Goal: Task Accomplishment & Management: Manage account settings

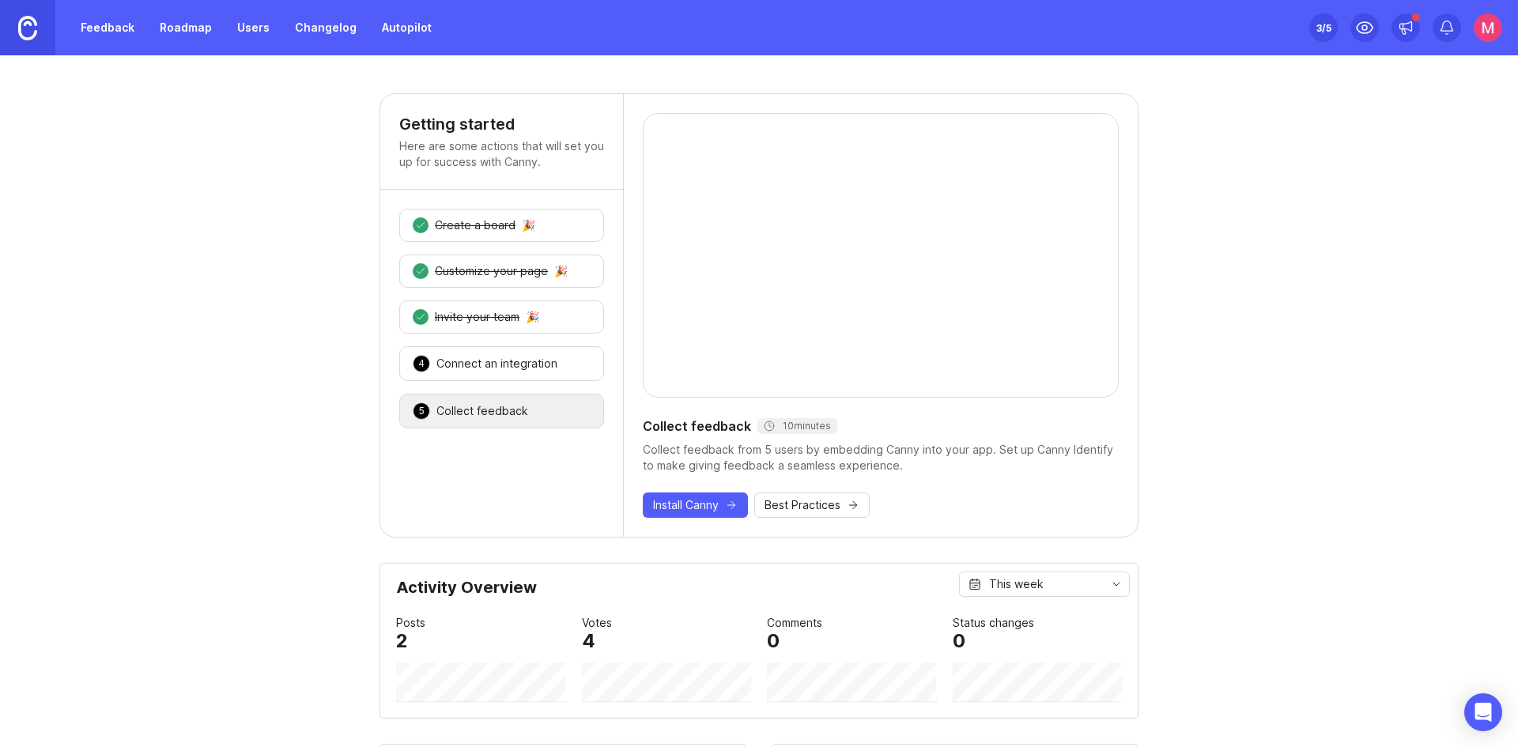
click at [456, 306] on div "3 Invite your team 🎉" at bounding box center [501, 317] width 205 height 33
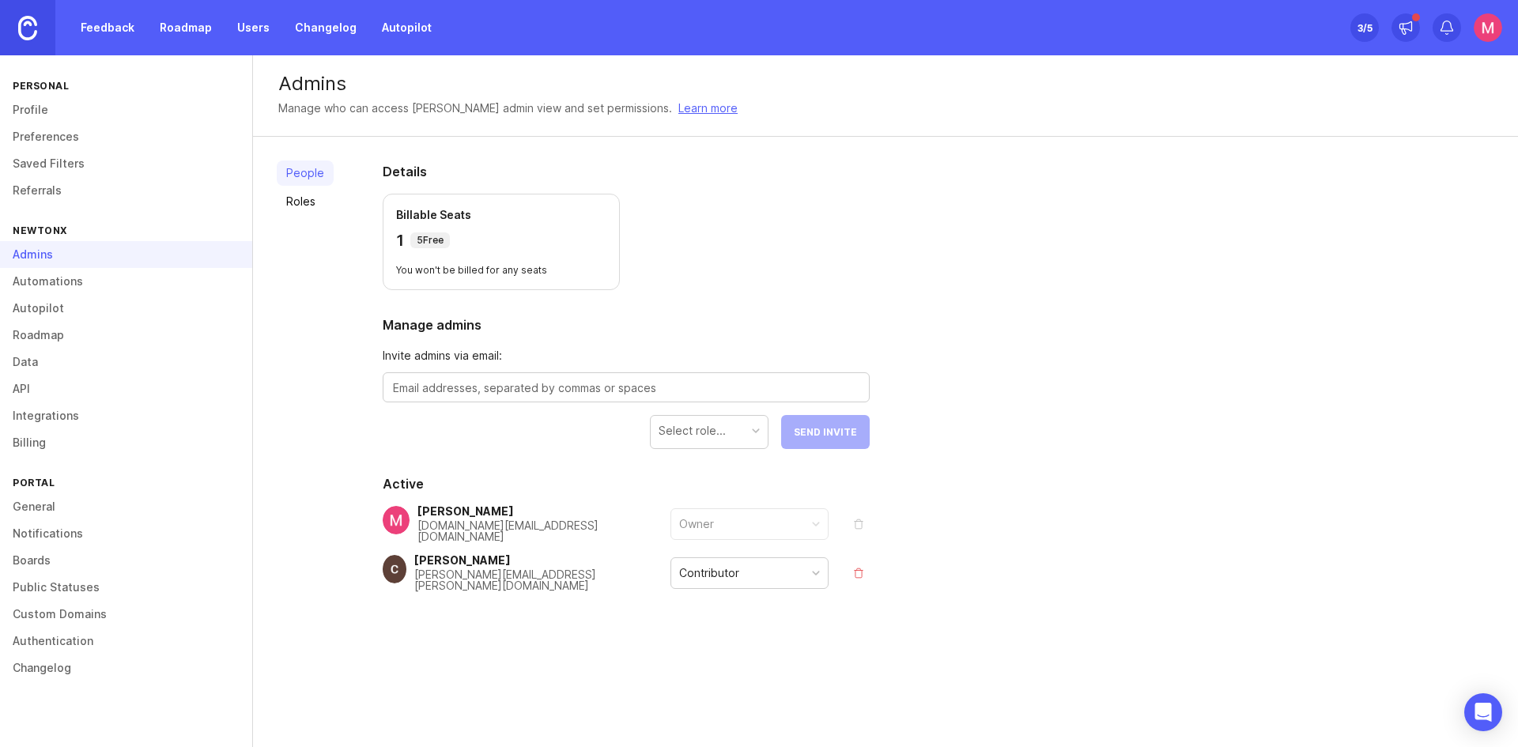
click at [87, 416] on link "Integrations" at bounding box center [126, 416] width 252 height 27
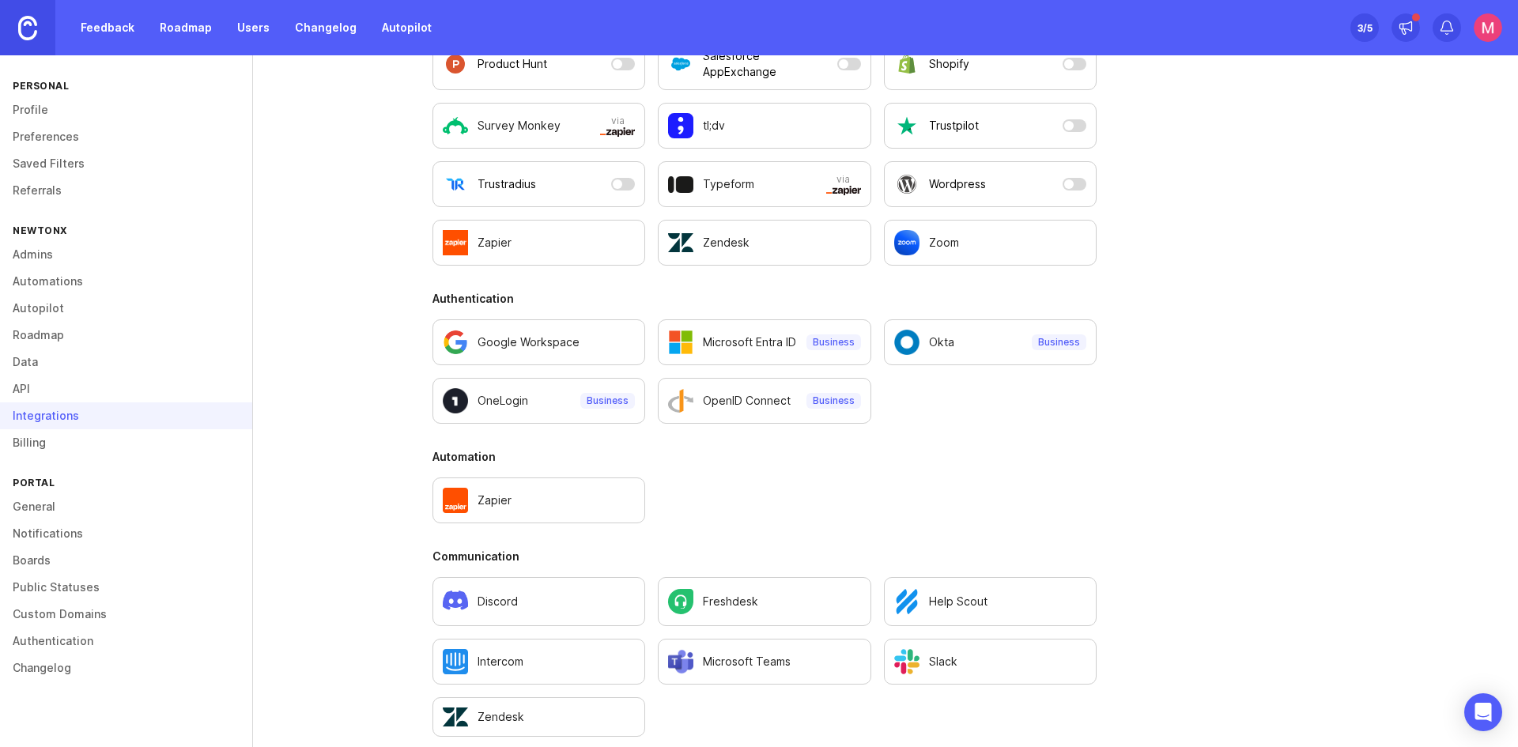
scroll to position [512, 0]
click at [28, 44] on link at bounding box center [27, 27] width 55 height 55
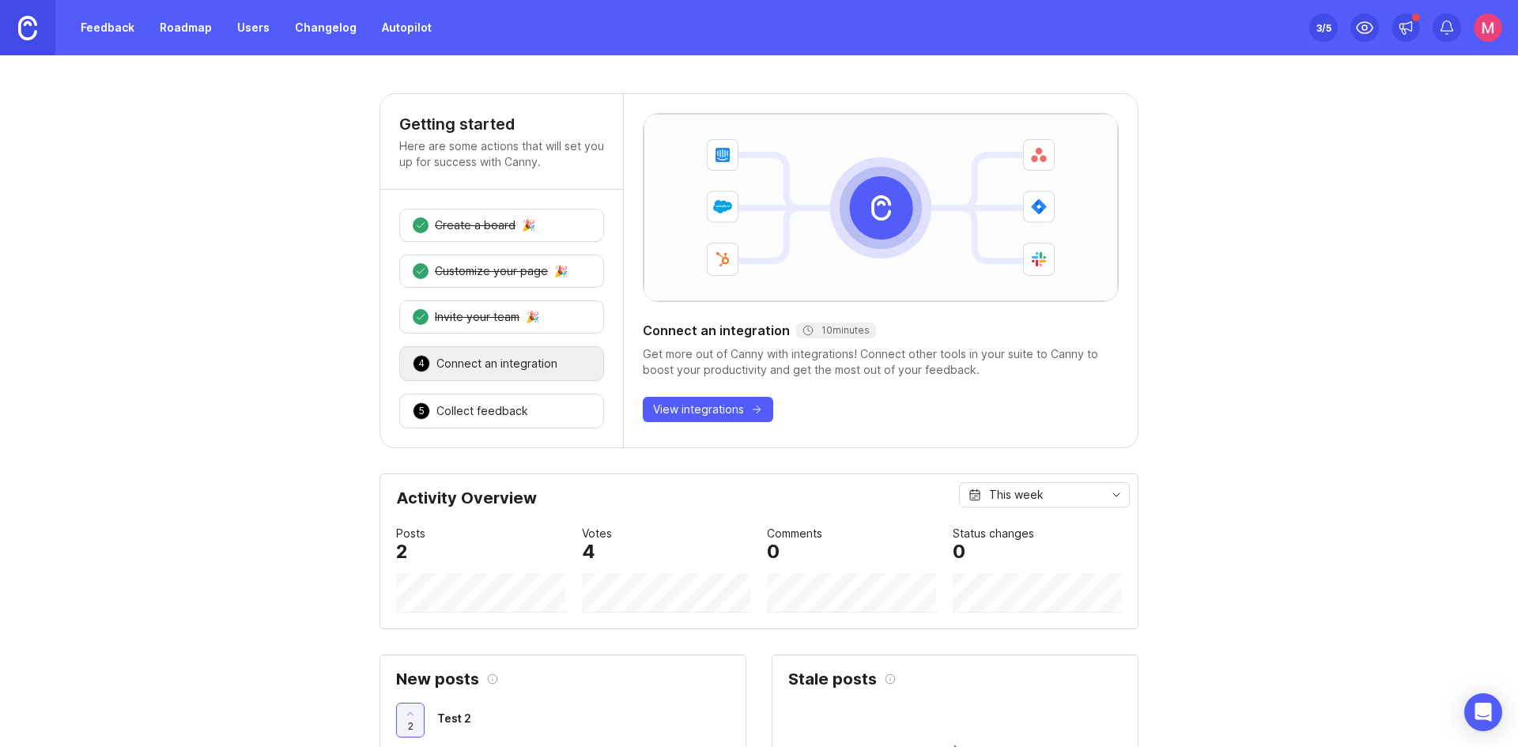
click at [448, 318] on div "Invite your team" at bounding box center [477, 317] width 85 height 16
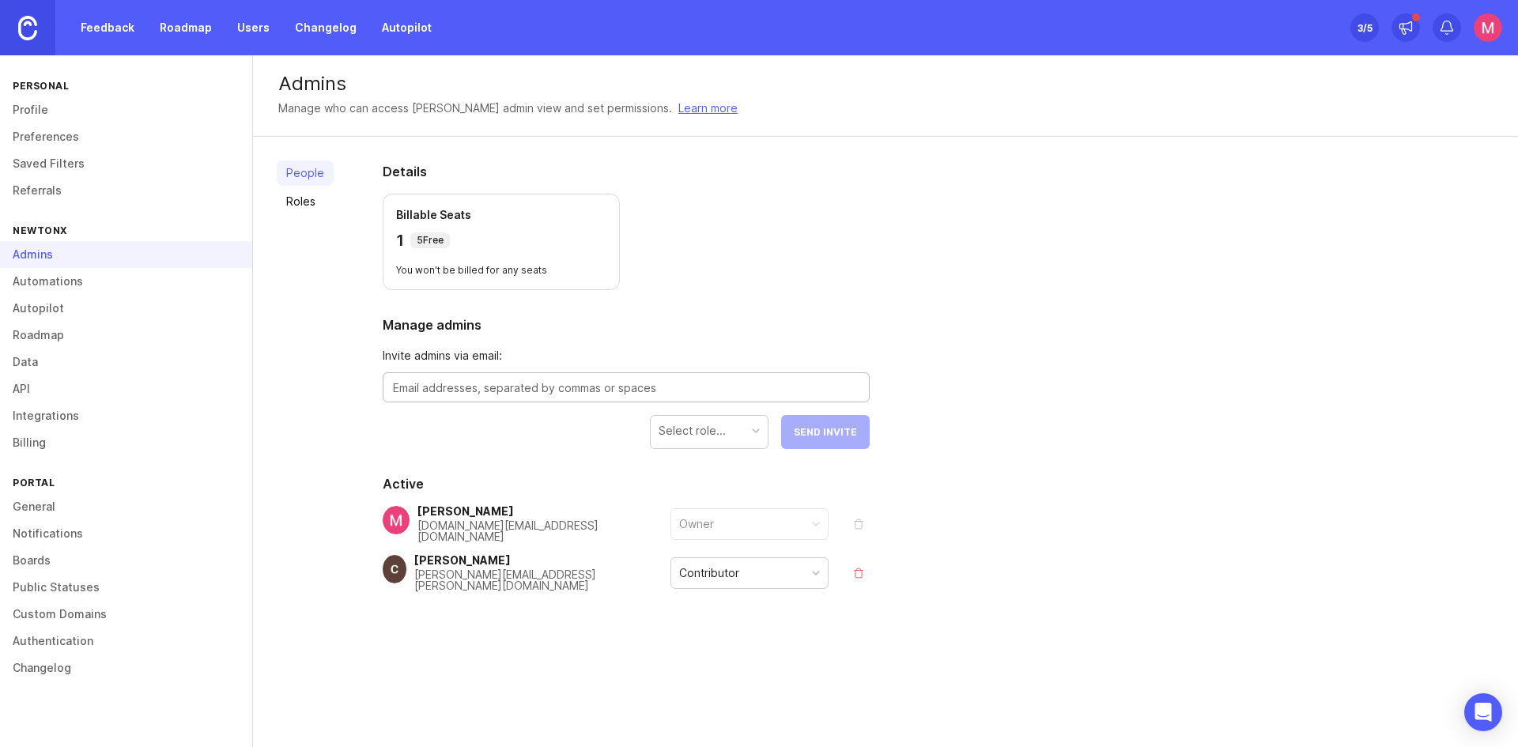
click at [561, 388] on textarea at bounding box center [626, 388] width 467 height 17
type textarea "ahmed.abbas@newtonx.com"
click at [684, 425] on div "Select role..." at bounding box center [692, 430] width 67 height 17
click at [826, 429] on span "Send Invite" at bounding box center [825, 432] width 63 height 12
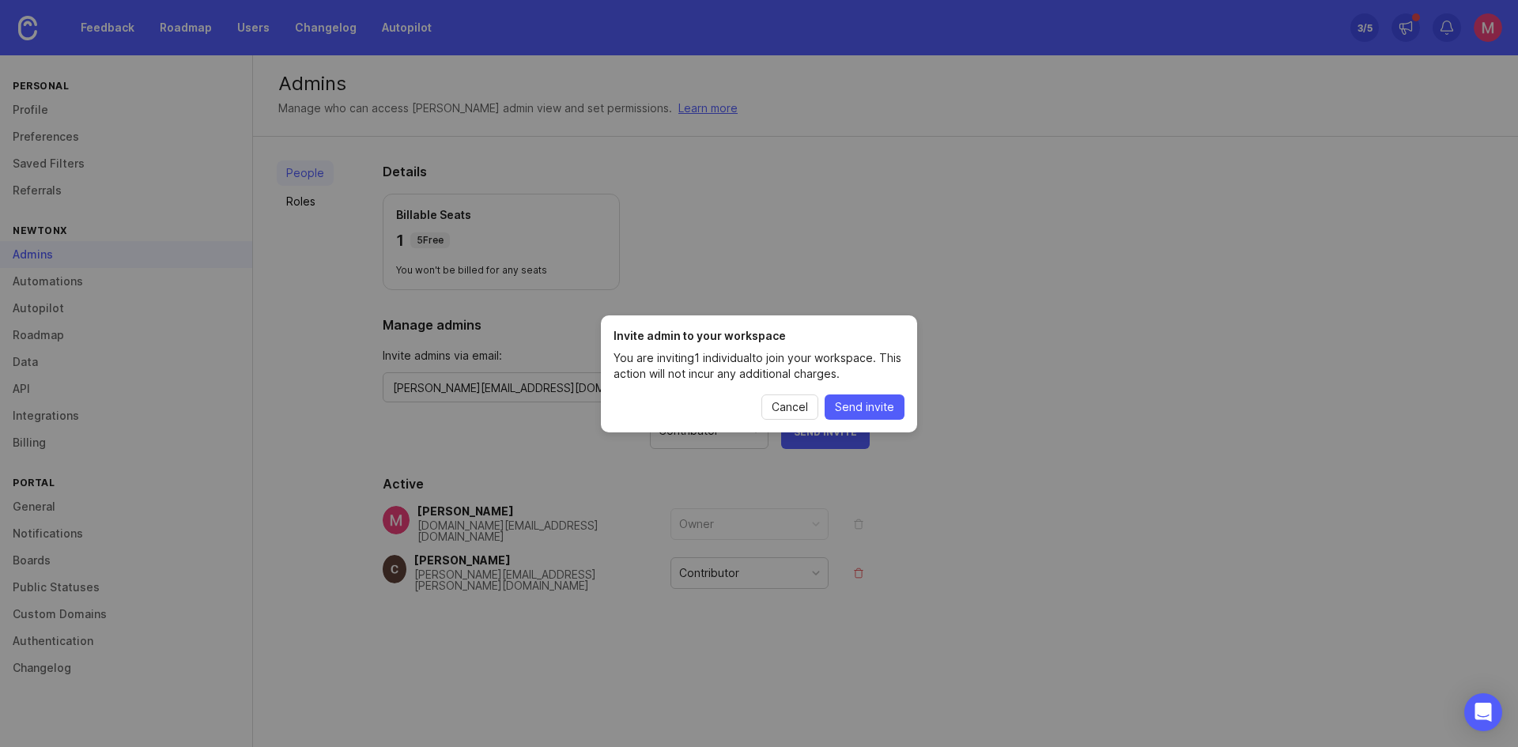
click at [852, 404] on span "Send invite" at bounding box center [864, 407] width 59 height 16
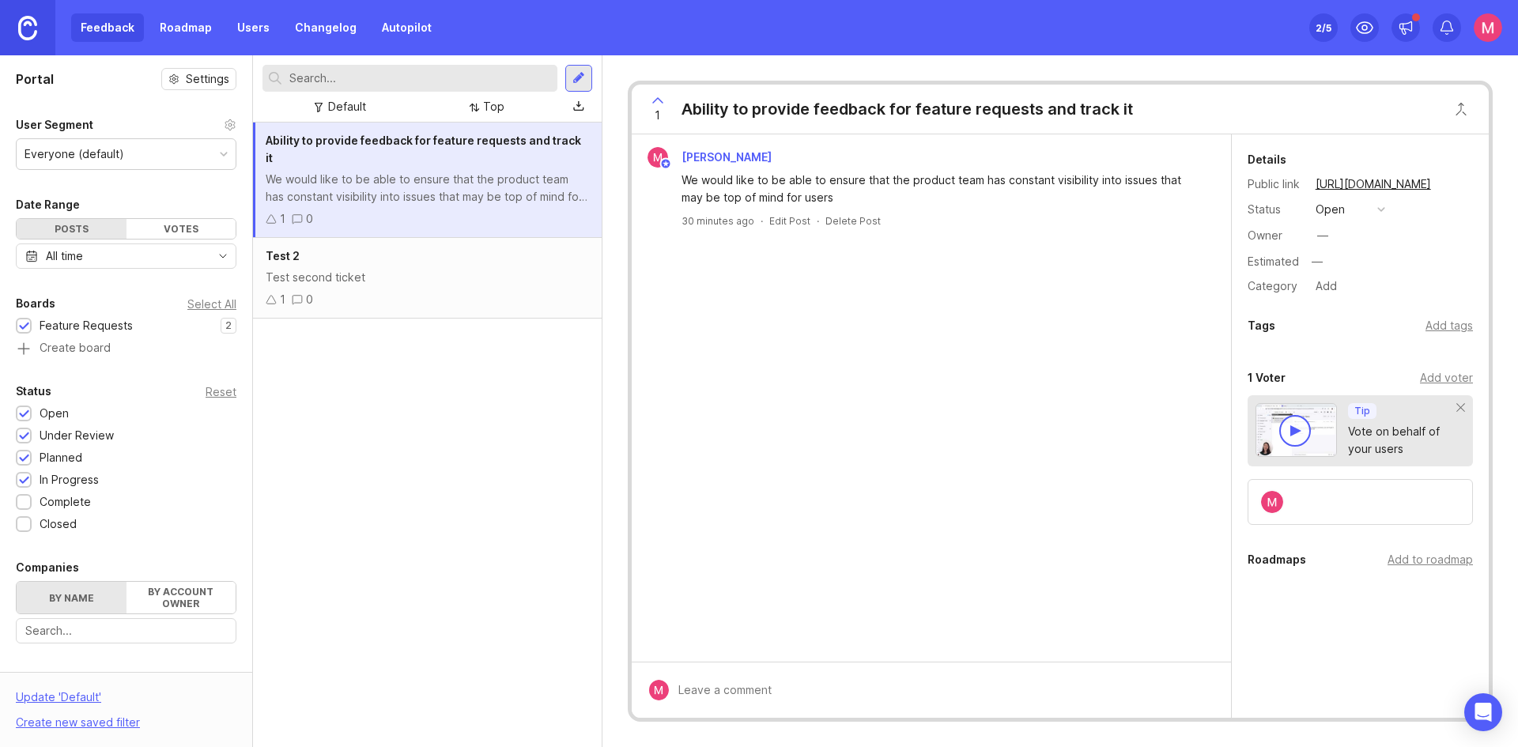
click at [236, 27] on link "Users" at bounding box center [253, 27] width 51 height 28
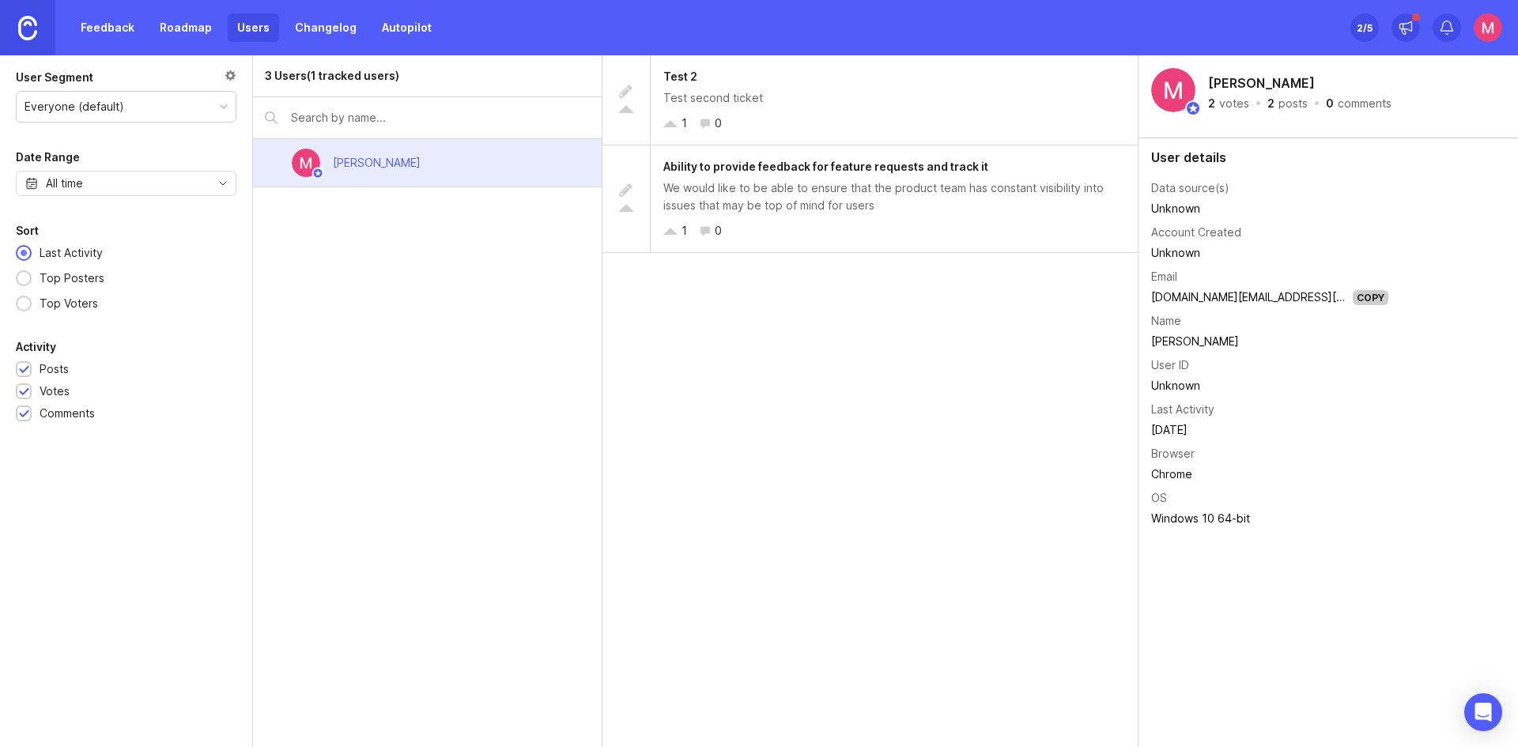
click at [35, 31] on img at bounding box center [27, 28] width 19 height 25
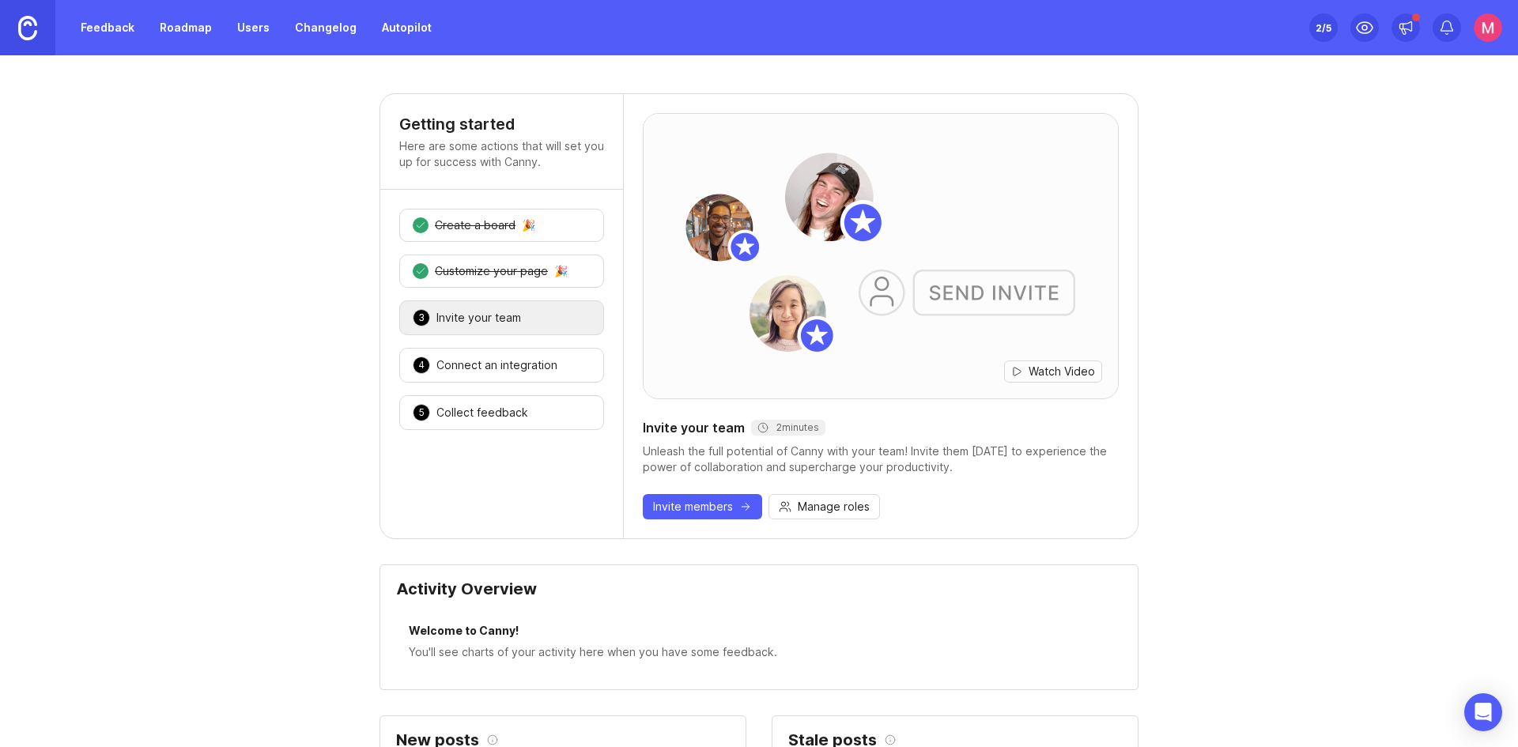
click at [266, 29] on link "Users" at bounding box center [253, 27] width 51 height 28
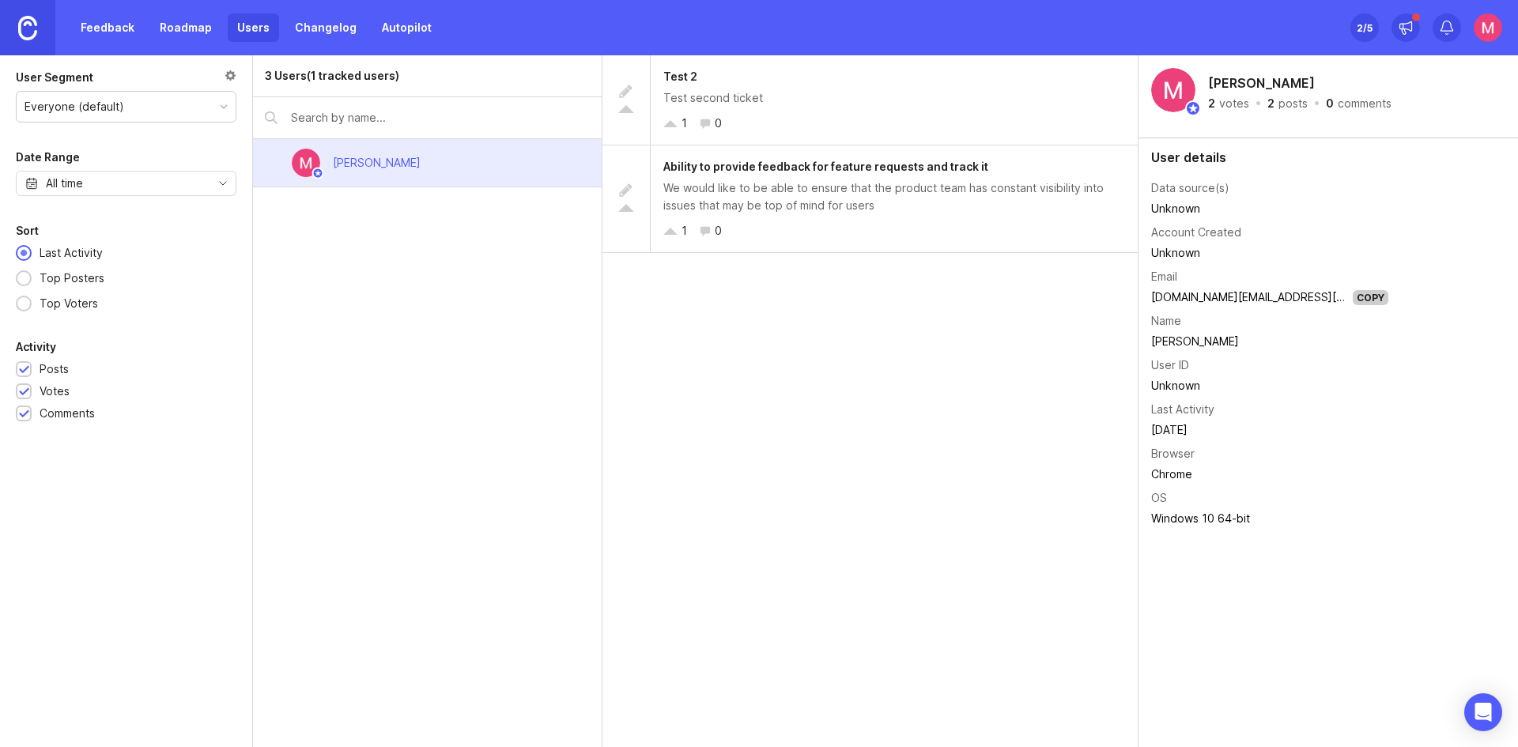
click at [34, 17] on img at bounding box center [27, 28] width 19 height 25
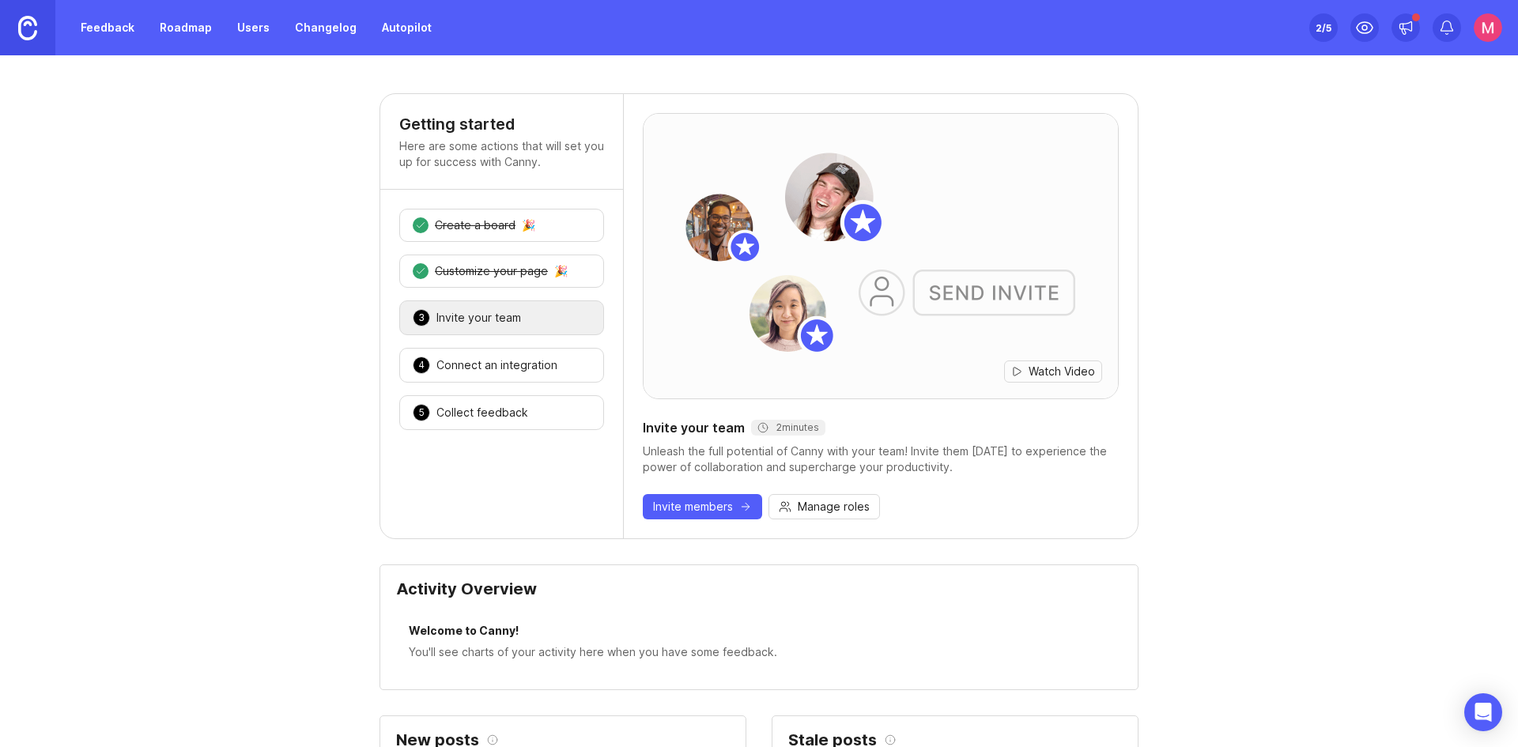
click at [259, 32] on link "Users" at bounding box center [253, 27] width 51 height 28
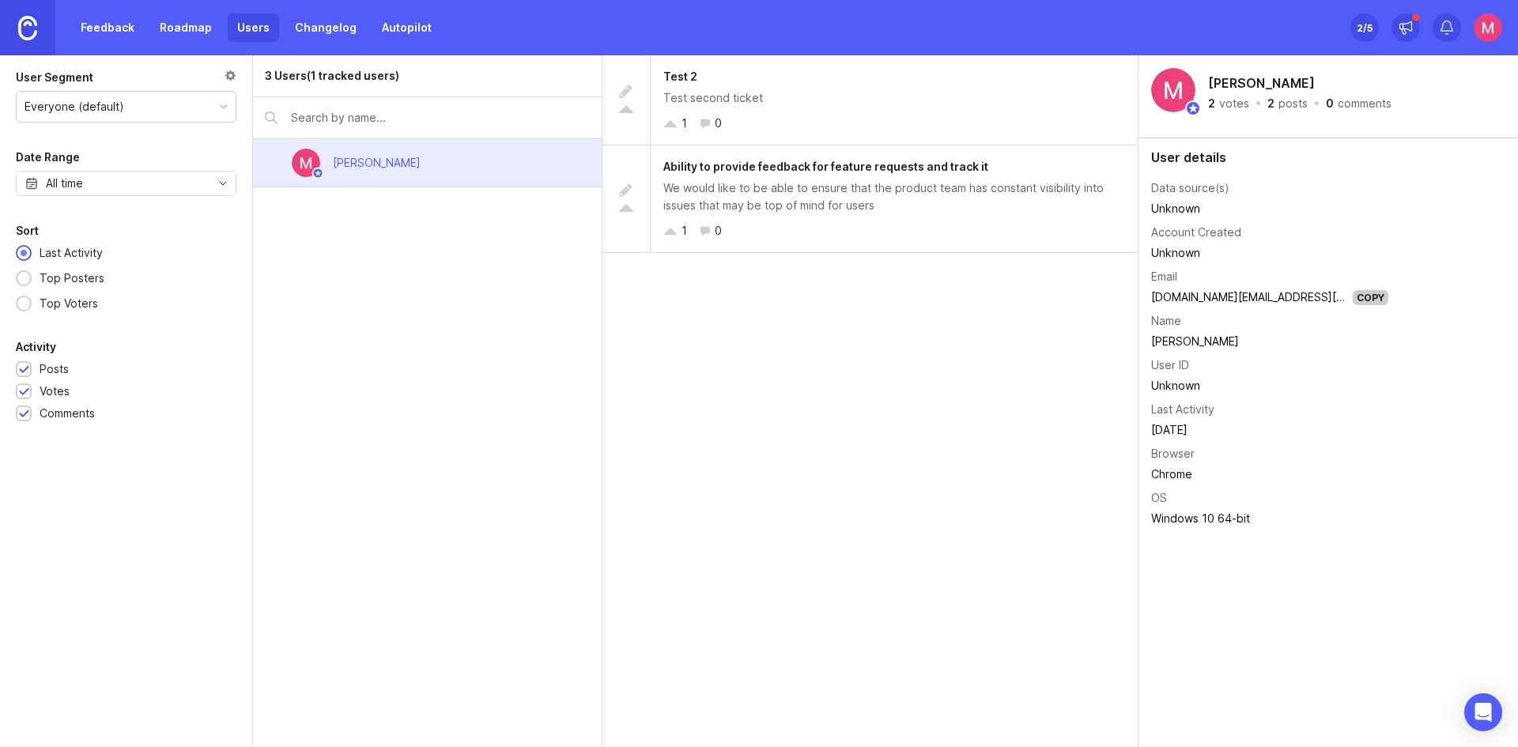
click at [300, 75] on div "3 Users (1 tracked users)" at bounding box center [332, 75] width 134 height 17
click at [1365, 27] on div "2 /5" at bounding box center [1365, 28] width 16 height 22
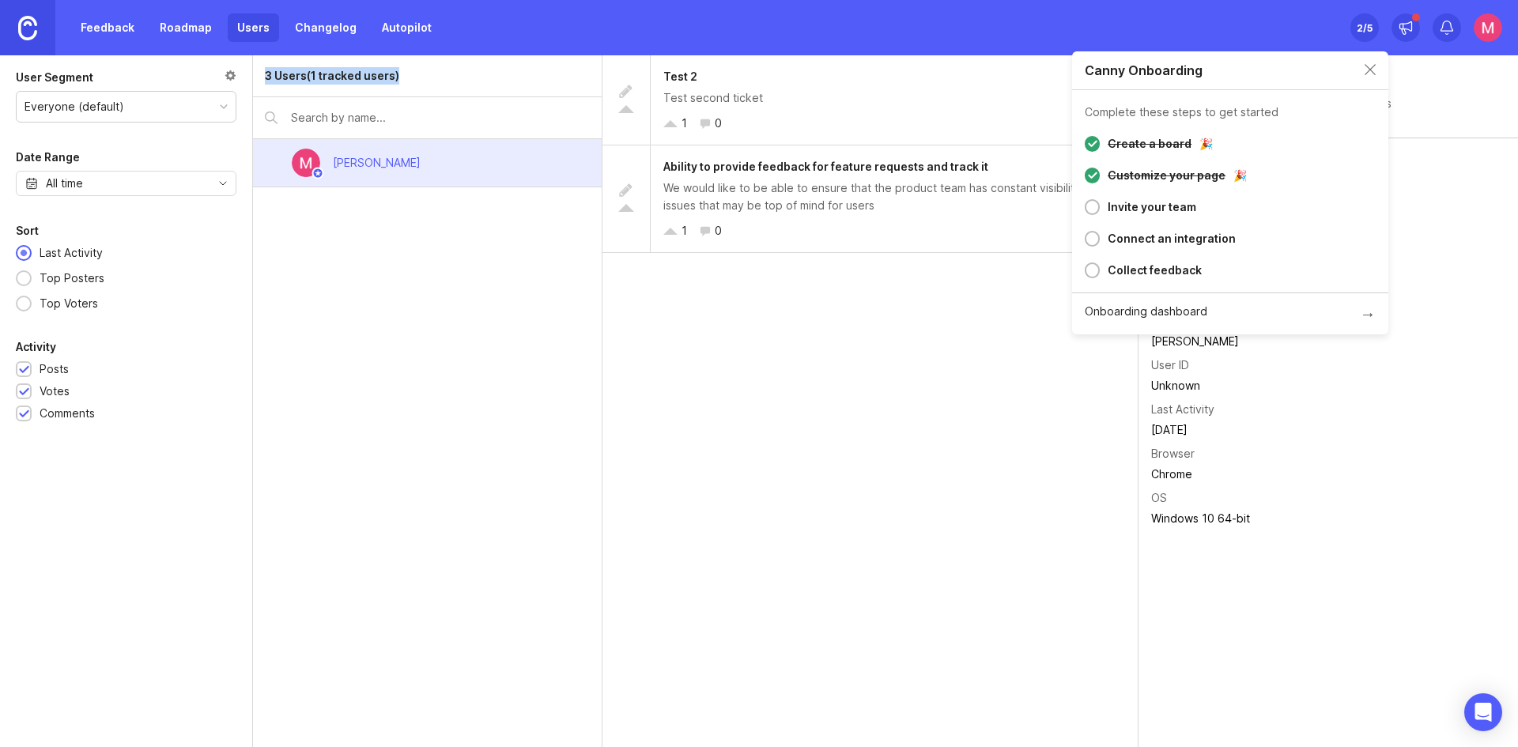
click at [1484, 25] on img at bounding box center [1488, 27] width 28 height 28
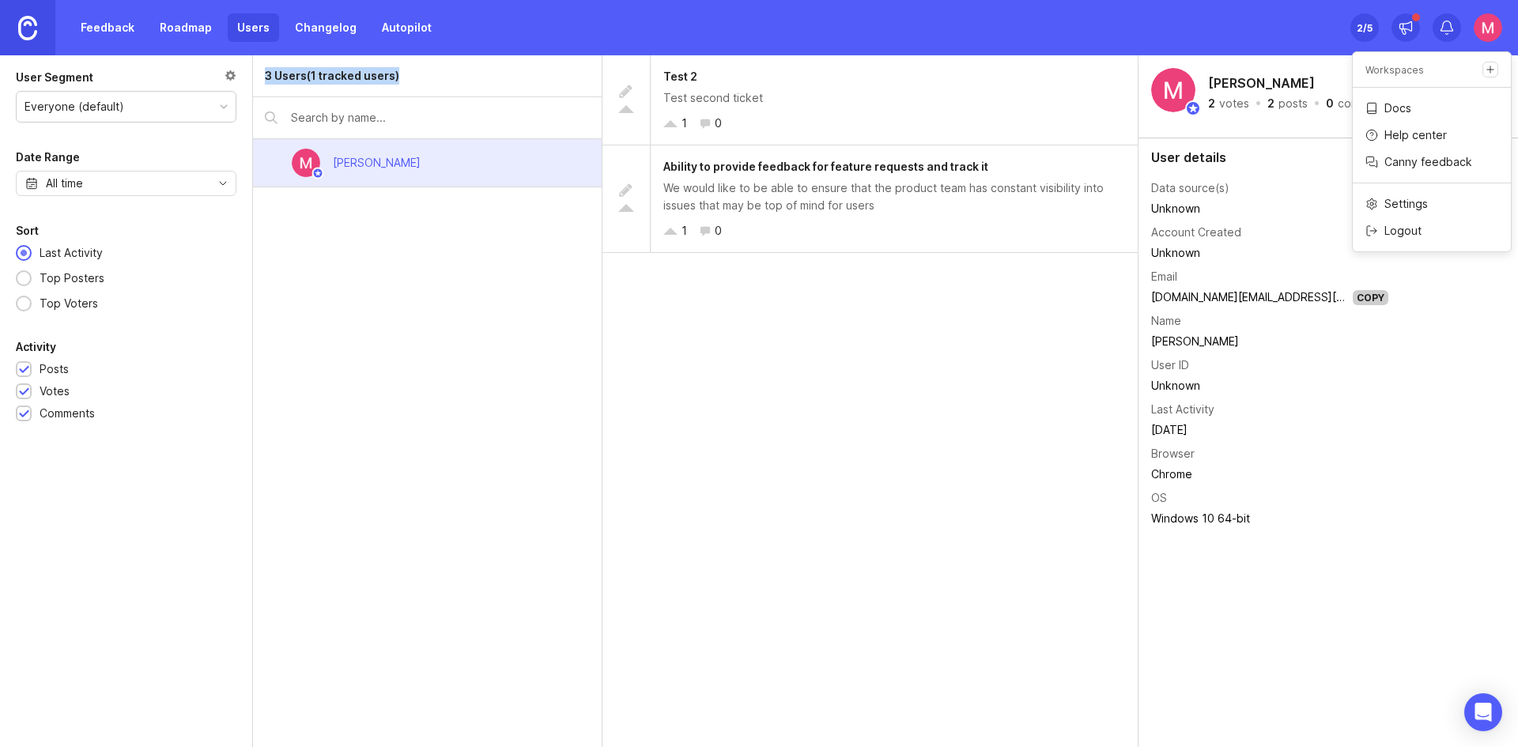
click at [19, 25] on img at bounding box center [27, 28] width 19 height 25
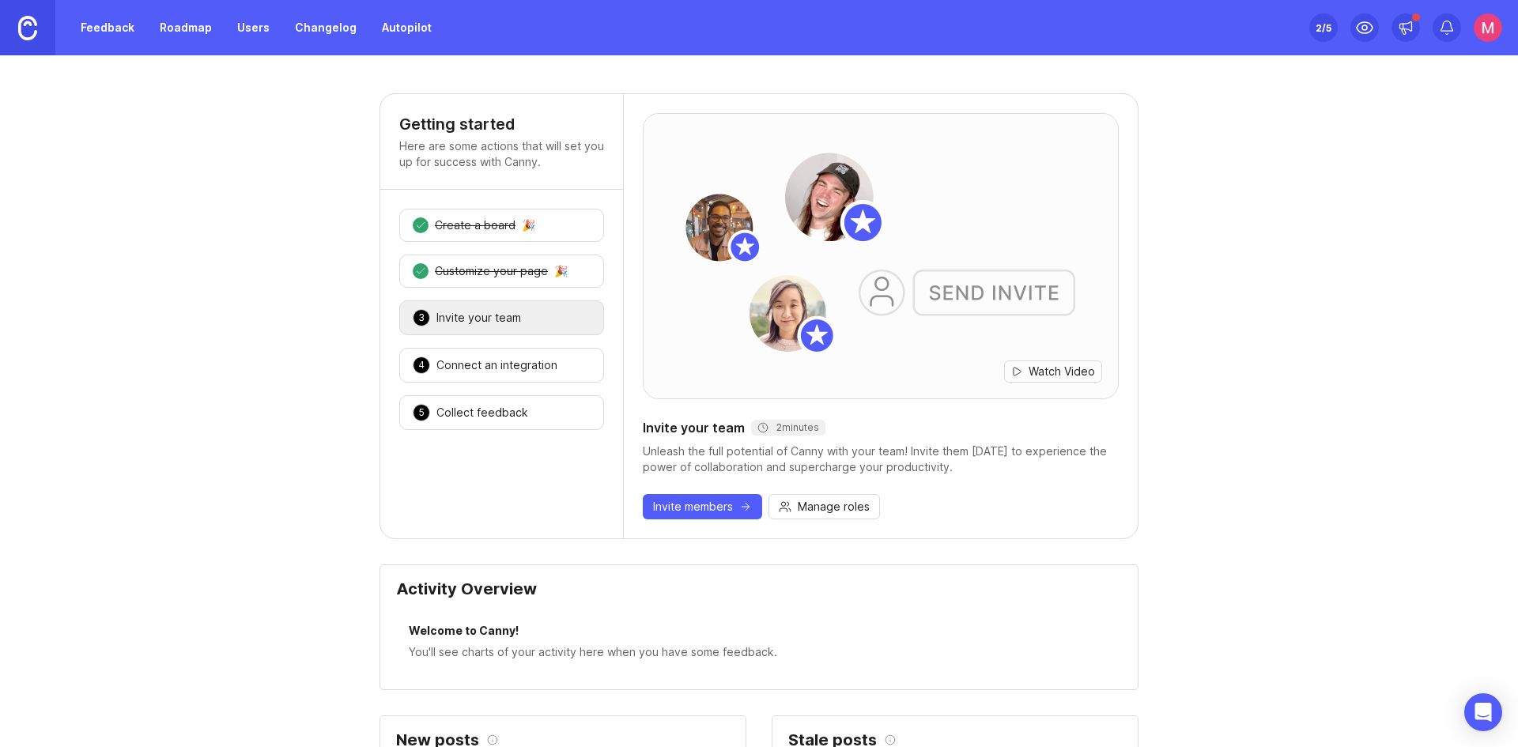
click at [1476, 33] on img at bounding box center [1488, 27] width 28 height 28
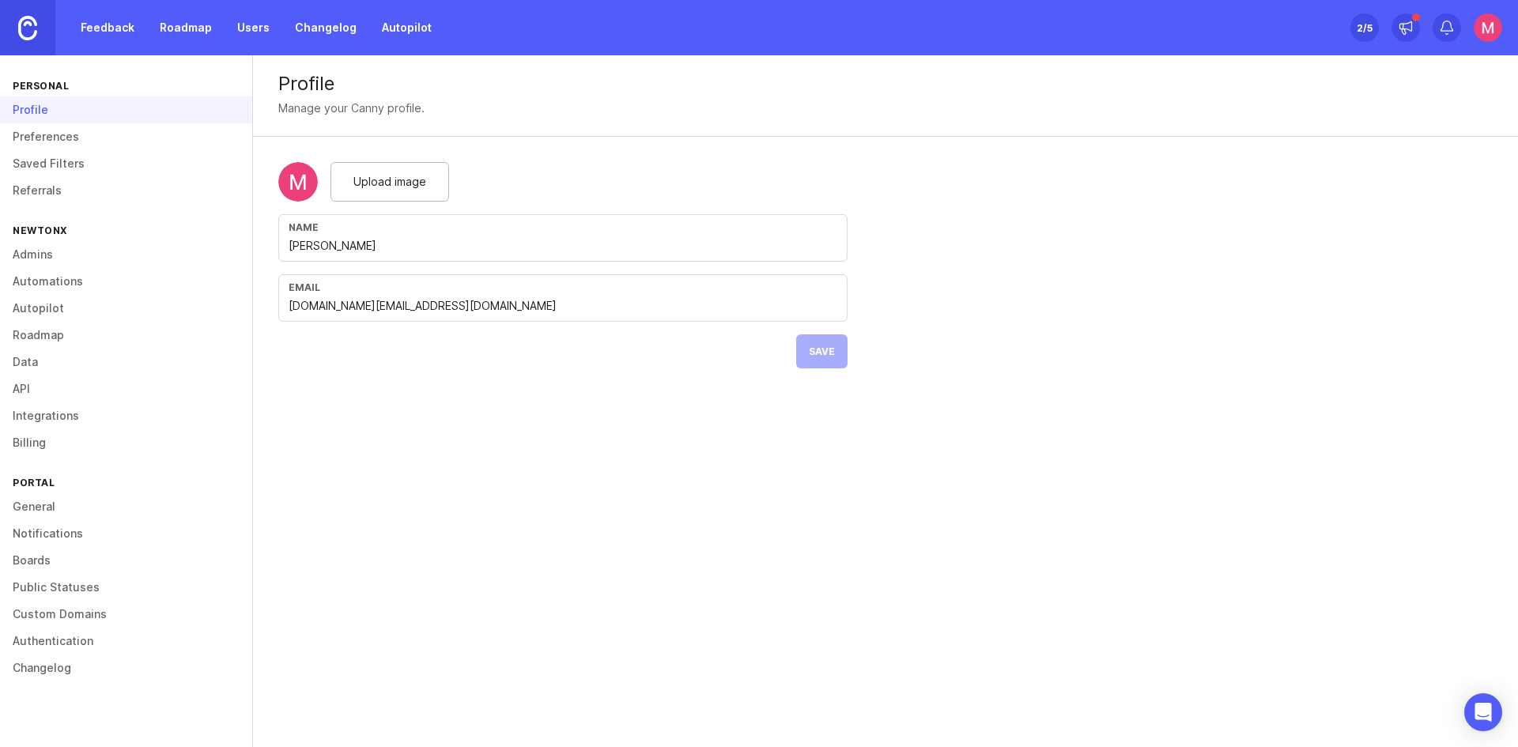
click at [49, 442] on link "Billing" at bounding box center [126, 442] width 252 height 27
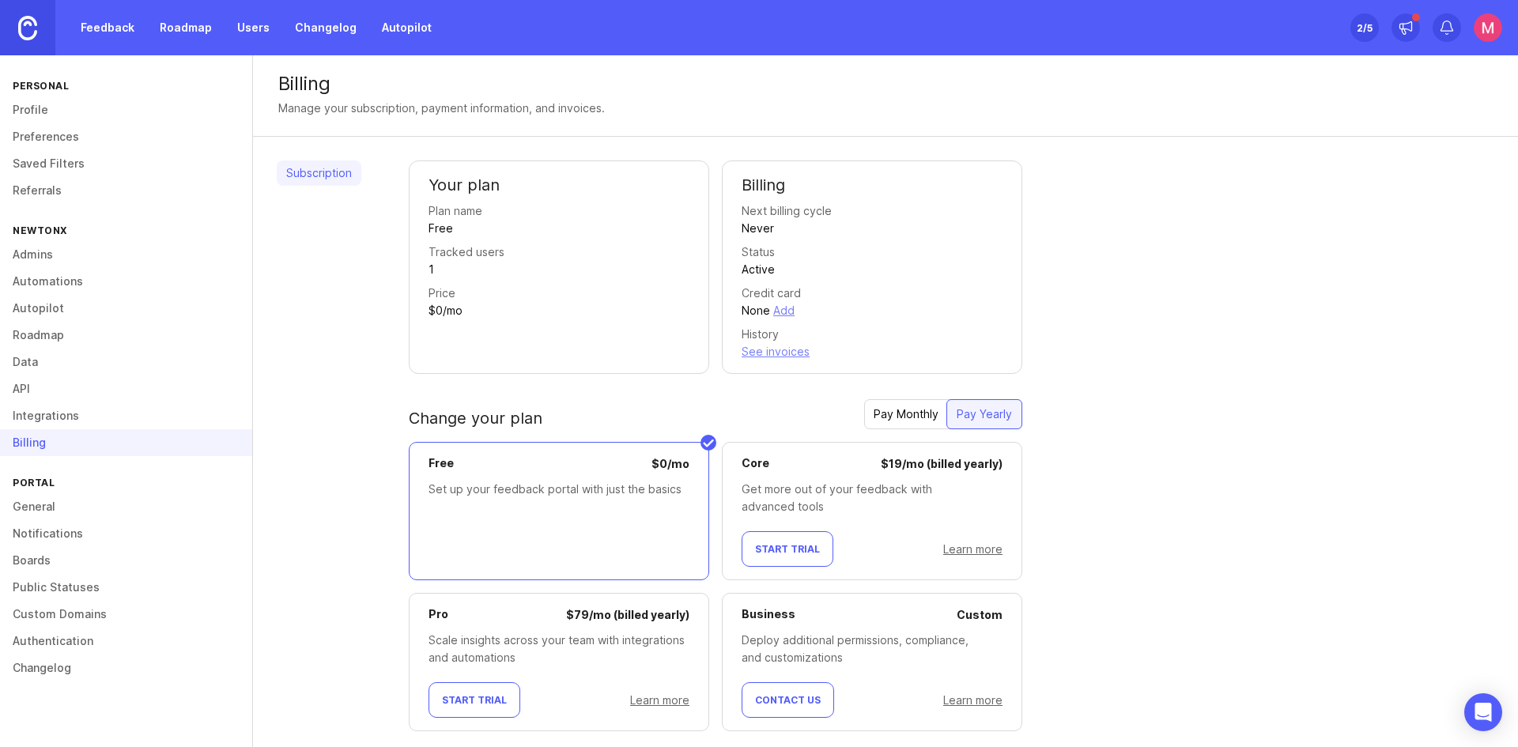
scroll to position [33, 0]
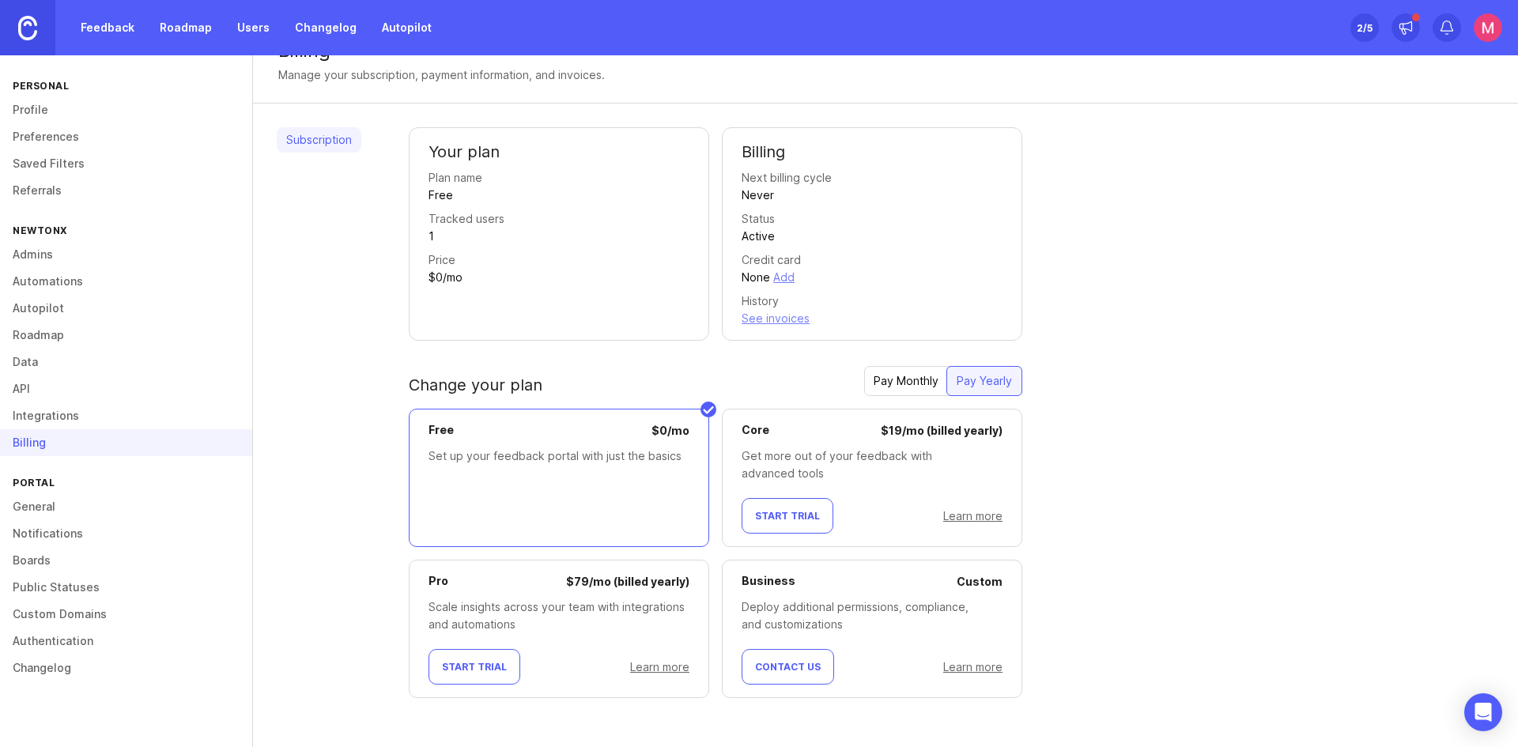
click at [986, 517] on link "Learn more" at bounding box center [972, 515] width 59 height 13
click at [258, 25] on link "Users" at bounding box center [253, 27] width 51 height 28
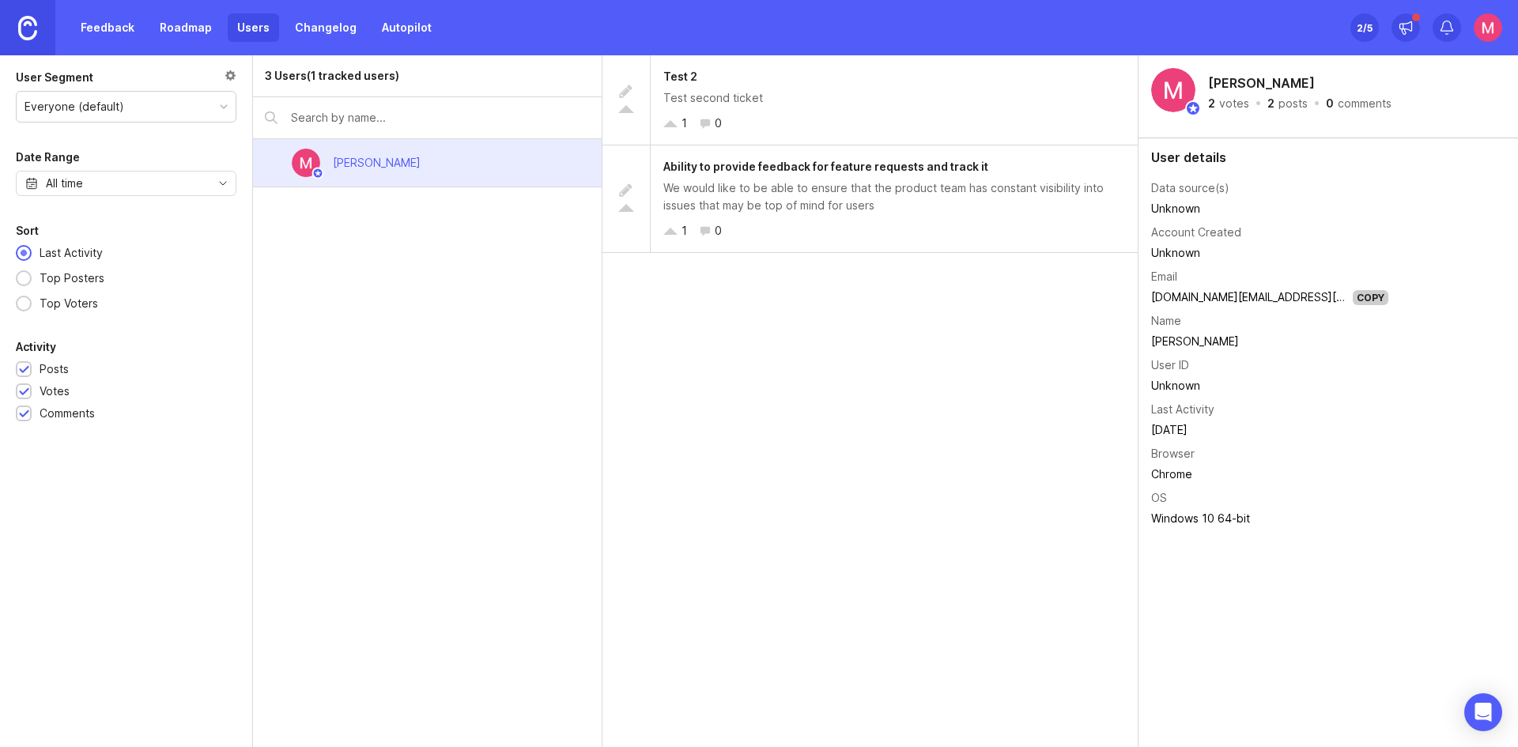
click at [122, 28] on link "Feedback" at bounding box center [107, 27] width 73 height 28
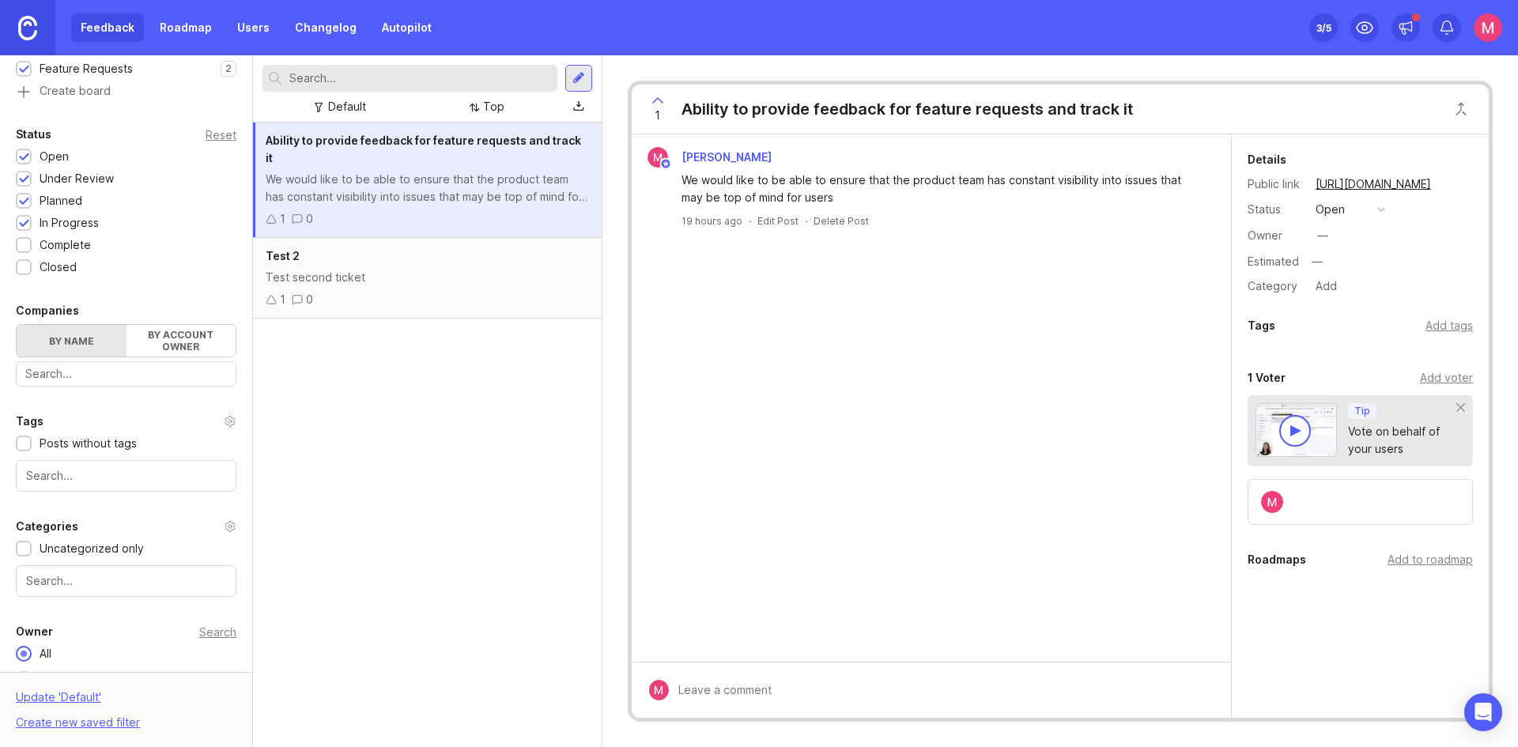
scroll to position [311, 0]
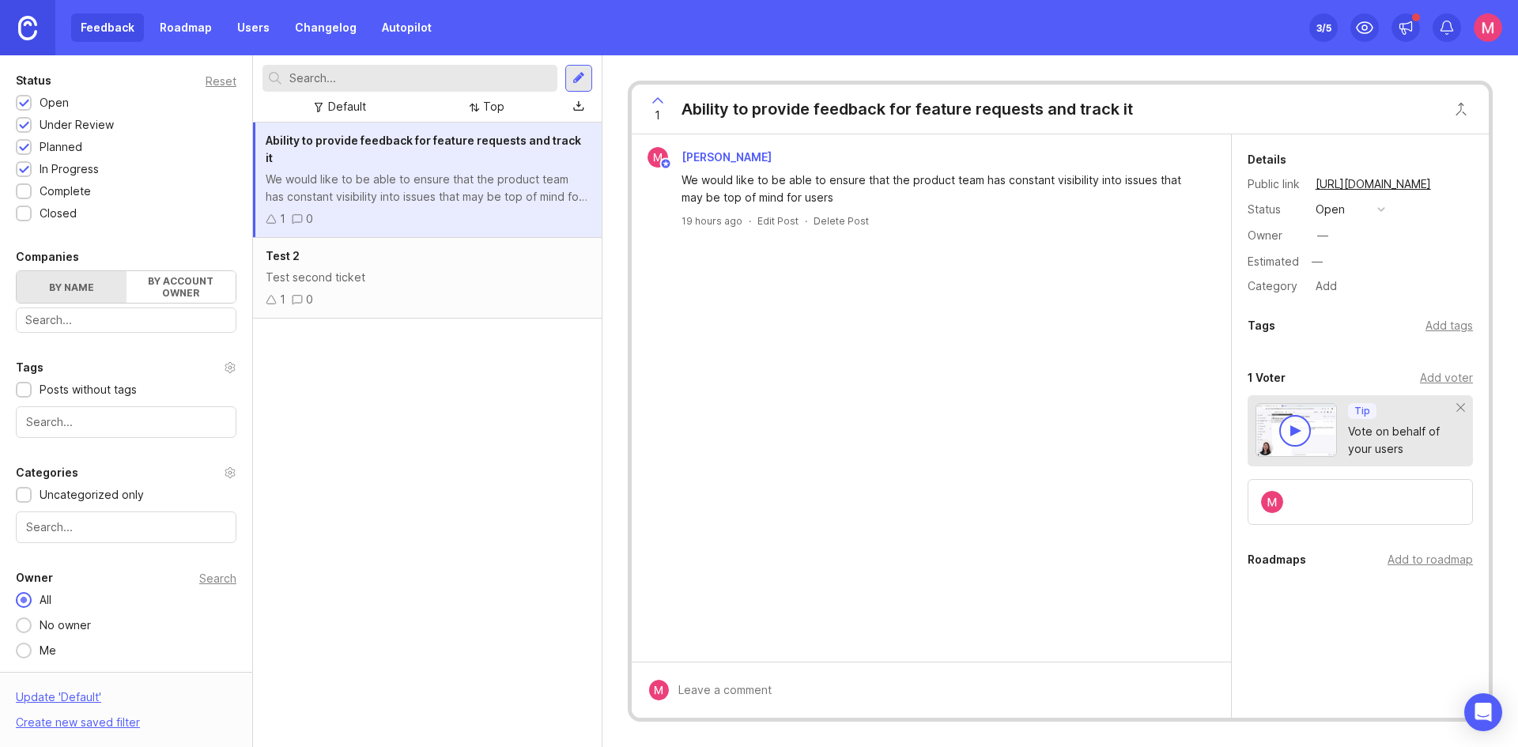
click at [252, 23] on link "Users" at bounding box center [253, 27] width 51 height 28
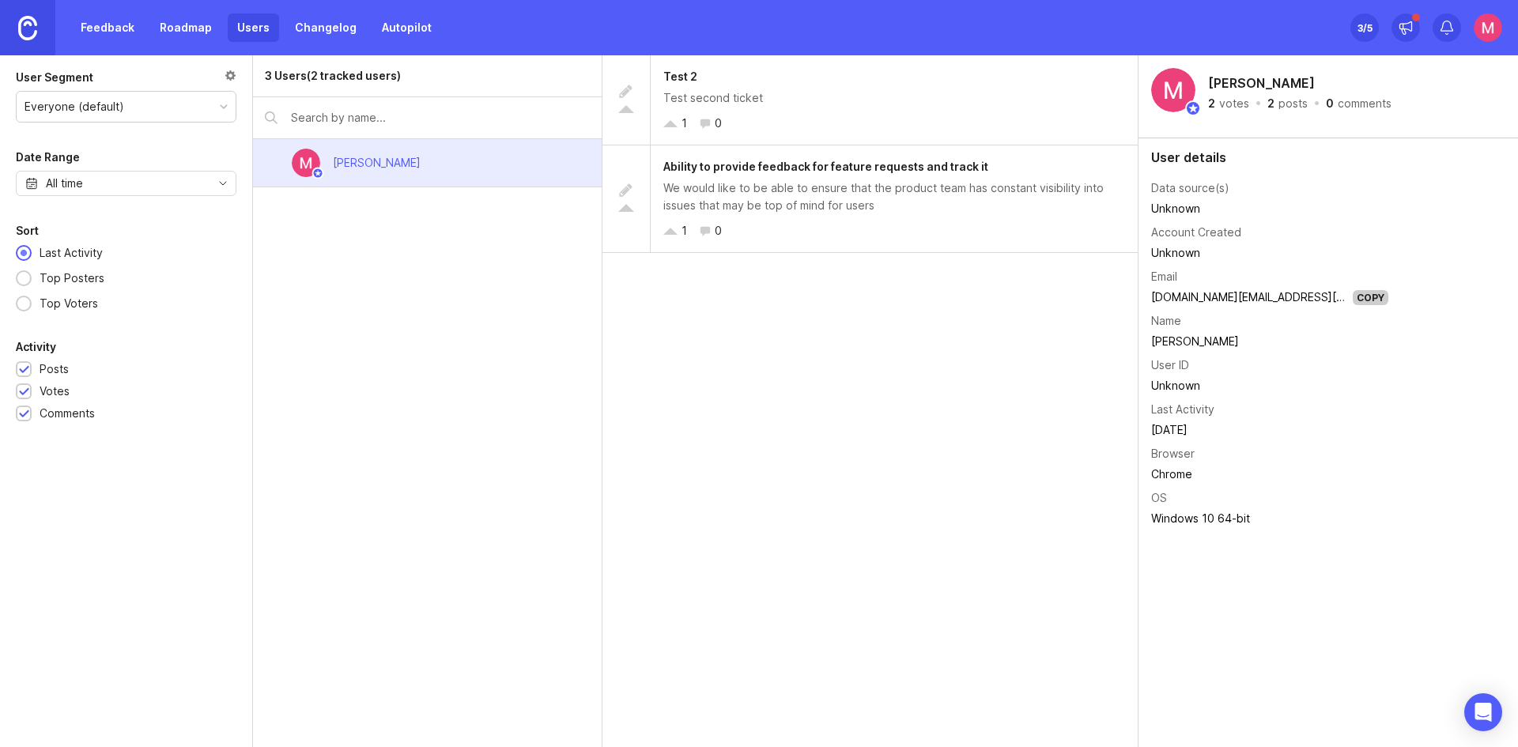
click at [41, 25] on link at bounding box center [27, 27] width 55 height 55
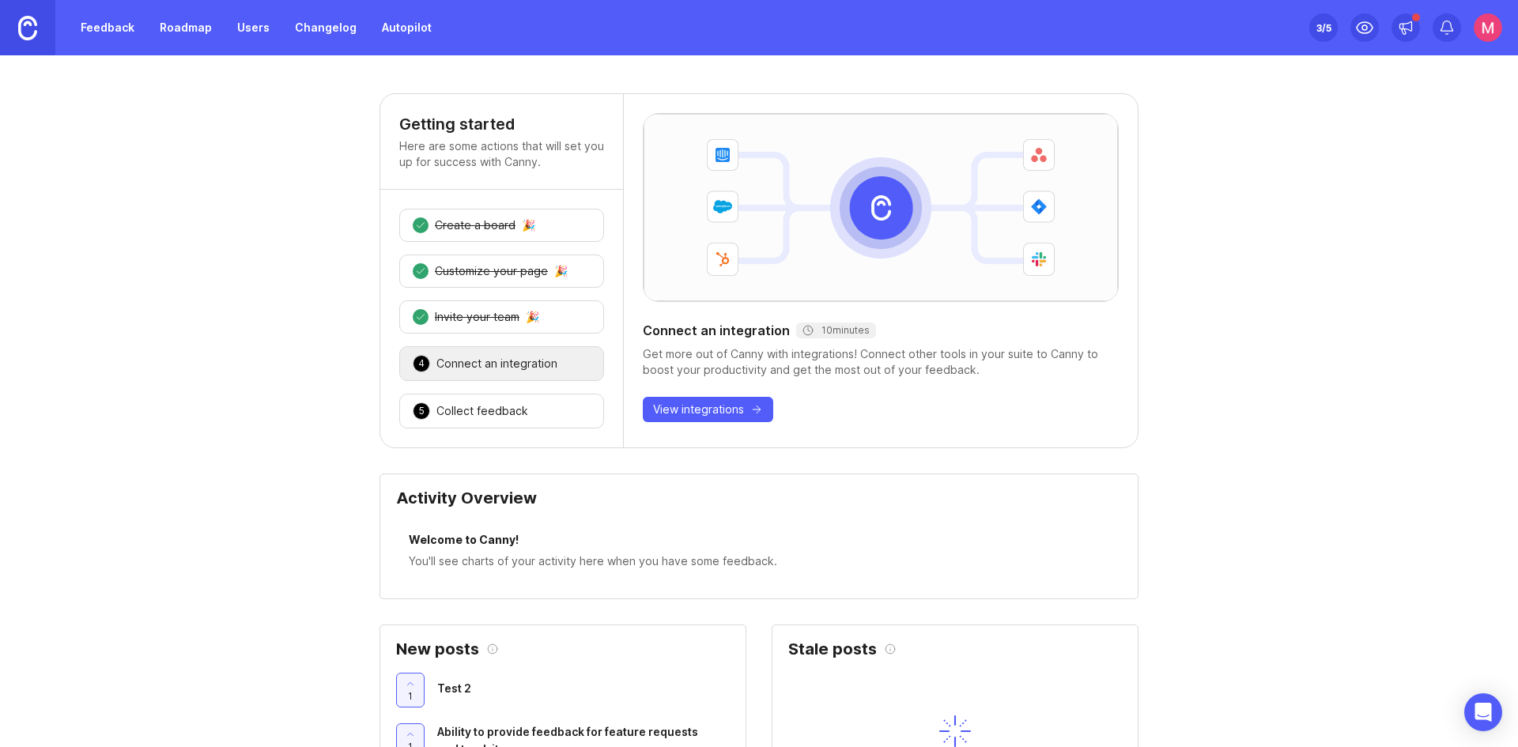
click at [503, 316] on div "Invite your team" at bounding box center [477, 317] width 85 height 16
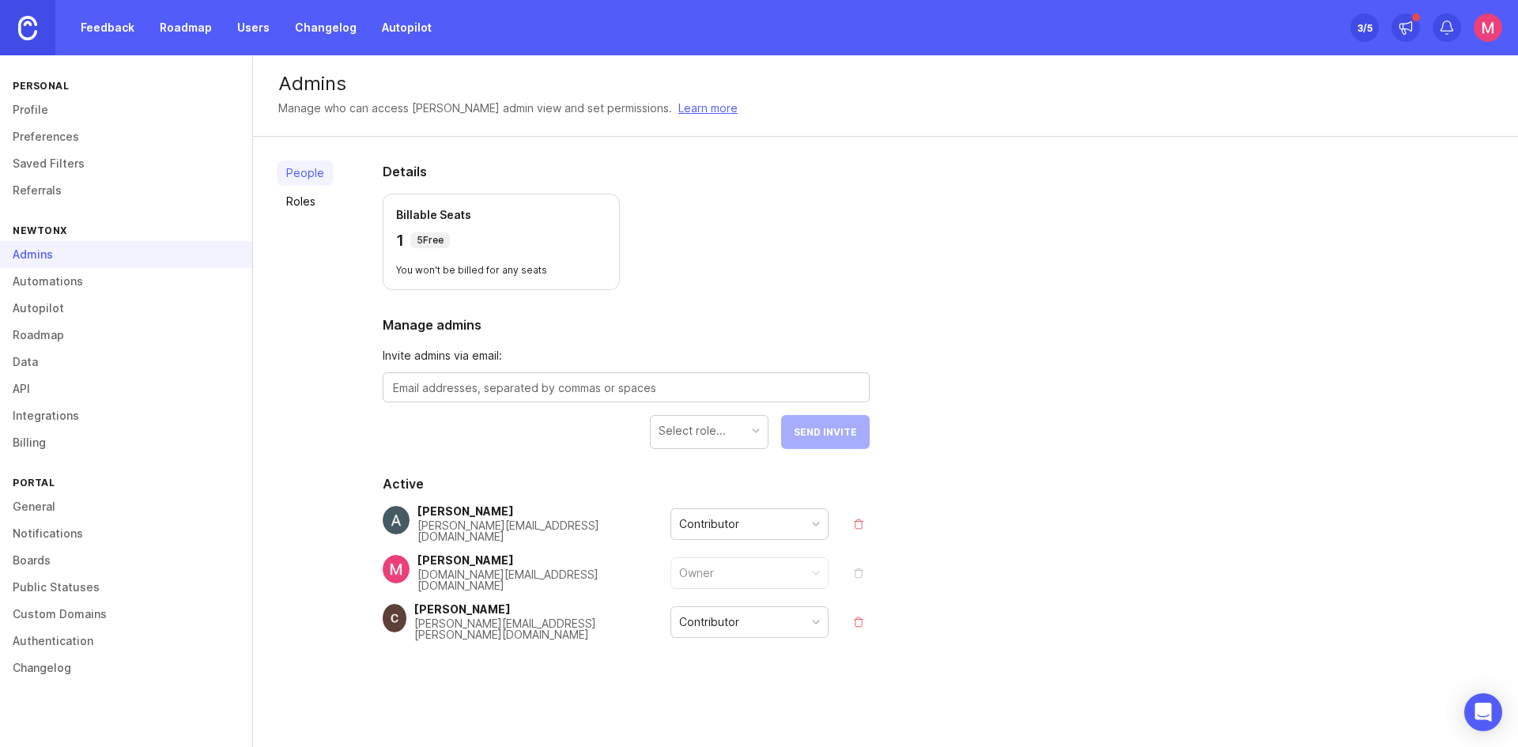
click at [309, 189] on link "Roles" at bounding box center [305, 201] width 57 height 25
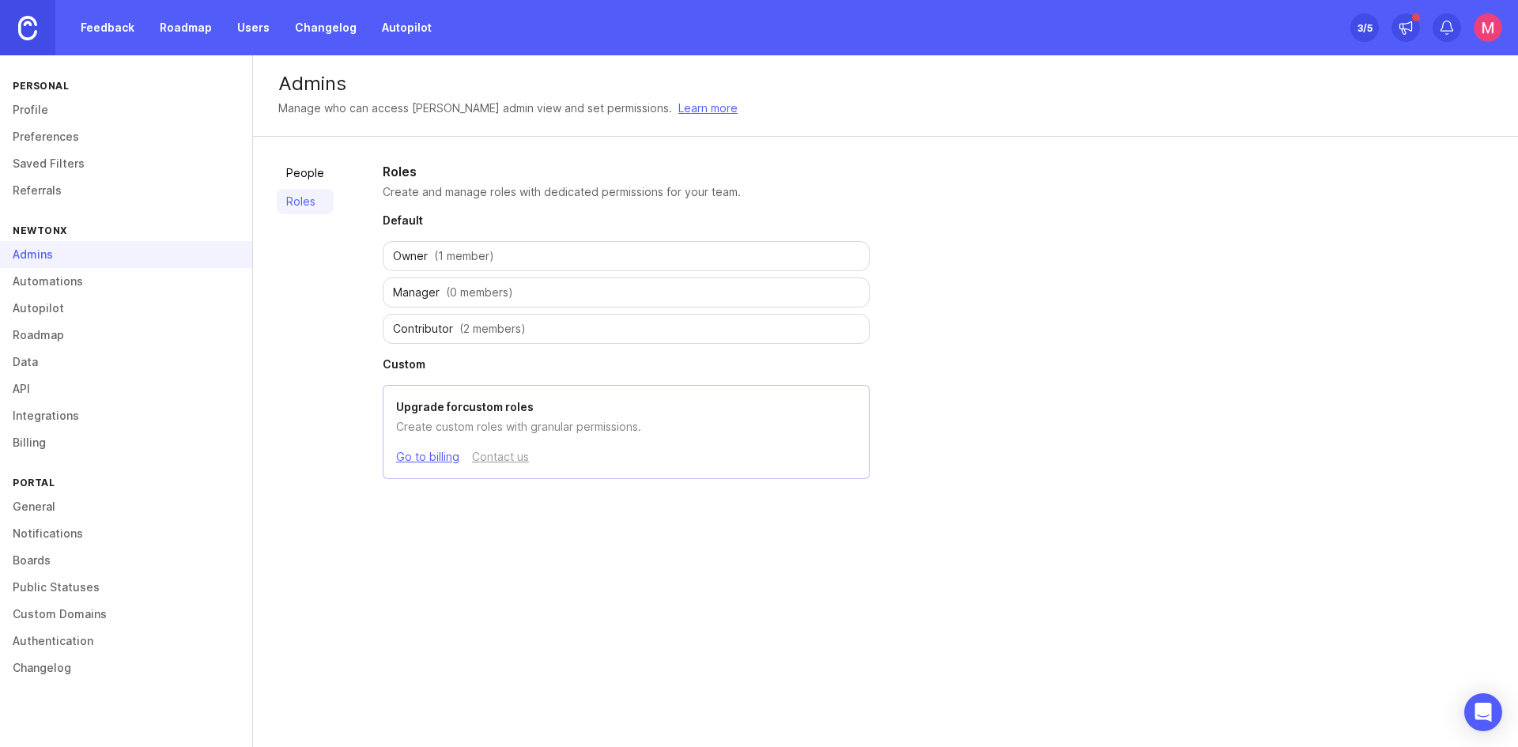
click at [323, 180] on link "People" at bounding box center [305, 173] width 57 height 25
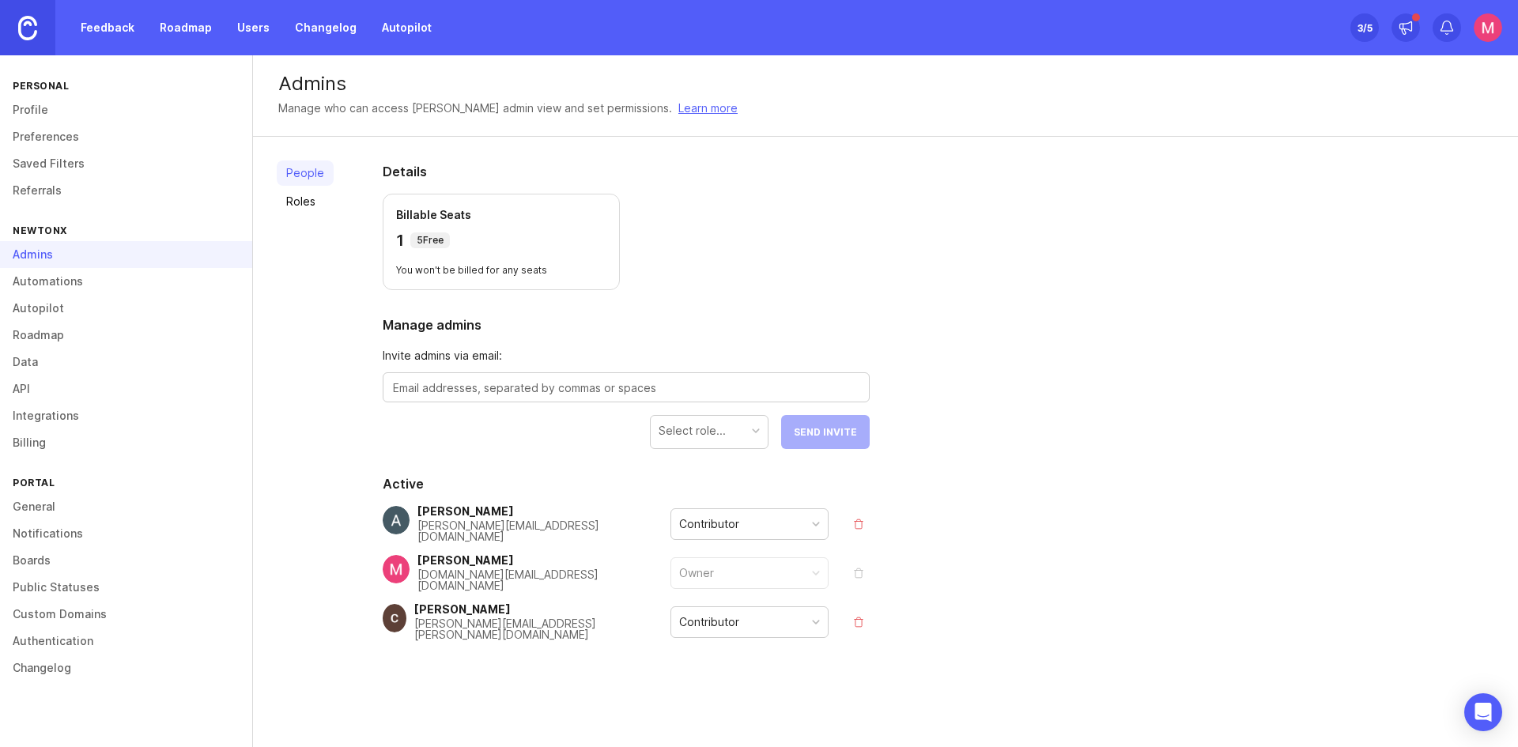
click at [100, 32] on link "Feedback" at bounding box center [107, 27] width 73 height 28
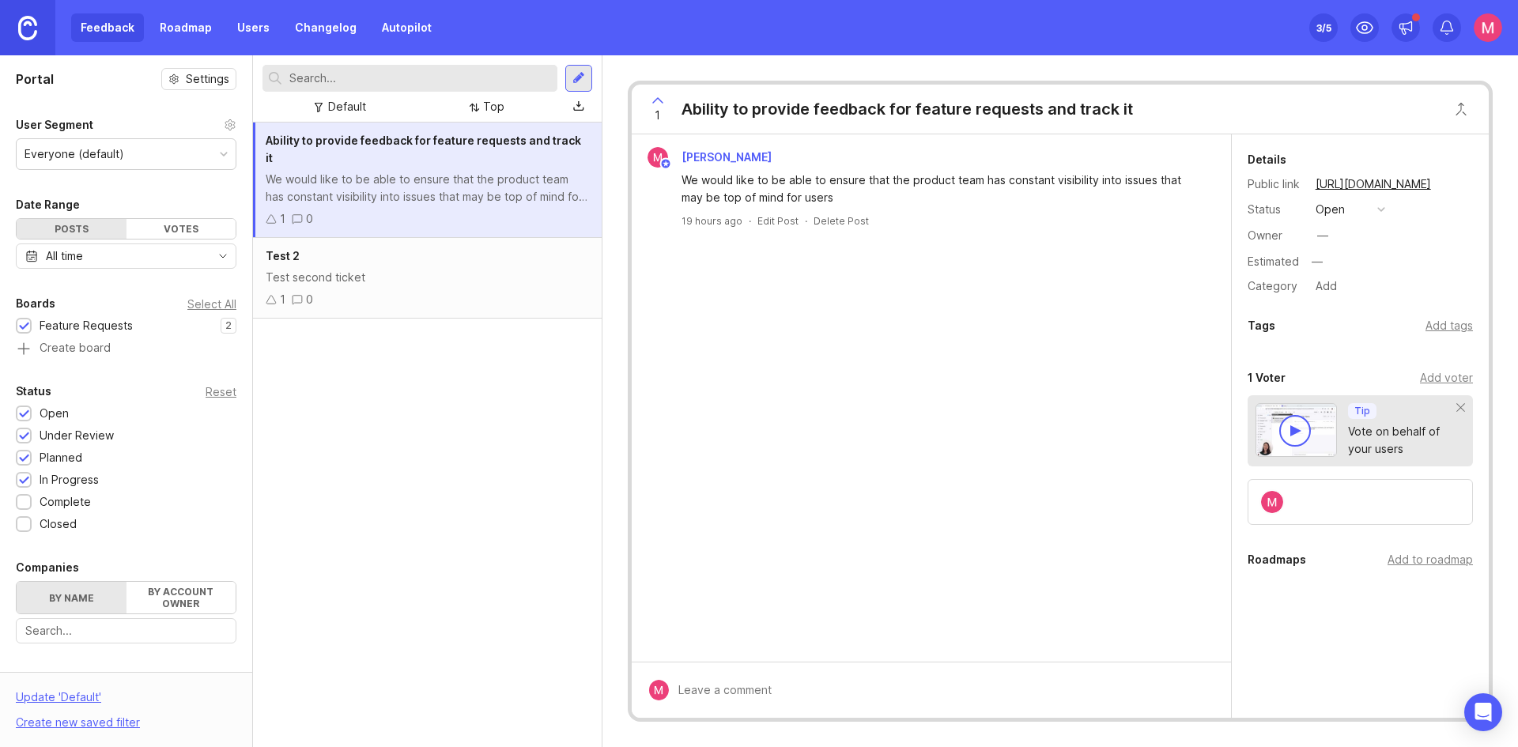
click at [565, 66] on div at bounding box center [428, 78] width 330 height 27
click at [576, 74] on div at bounding box center [579, 78] width 13 height 14
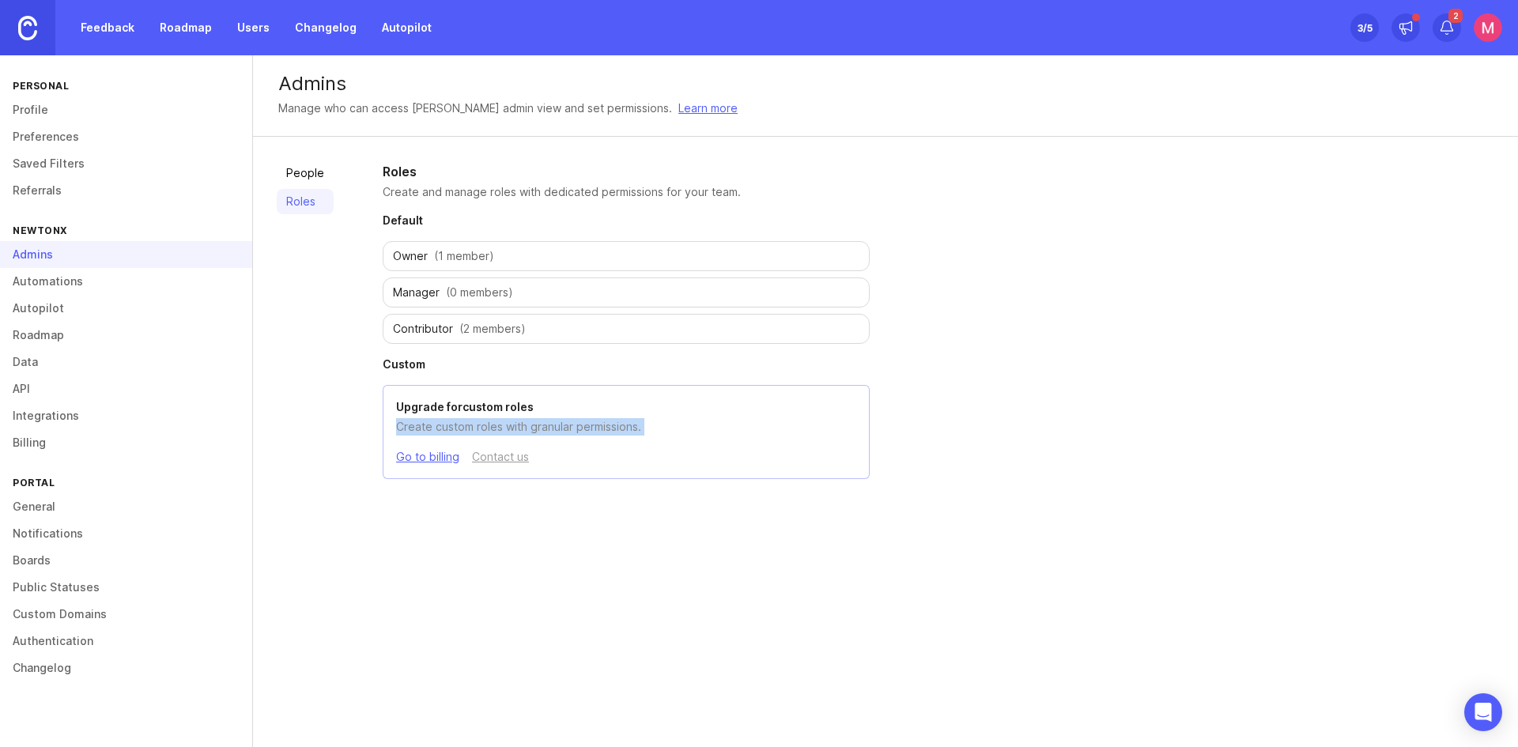
click at [119, 25] on link "Feedback" at bounding box center [107, 27] width 73 height 28
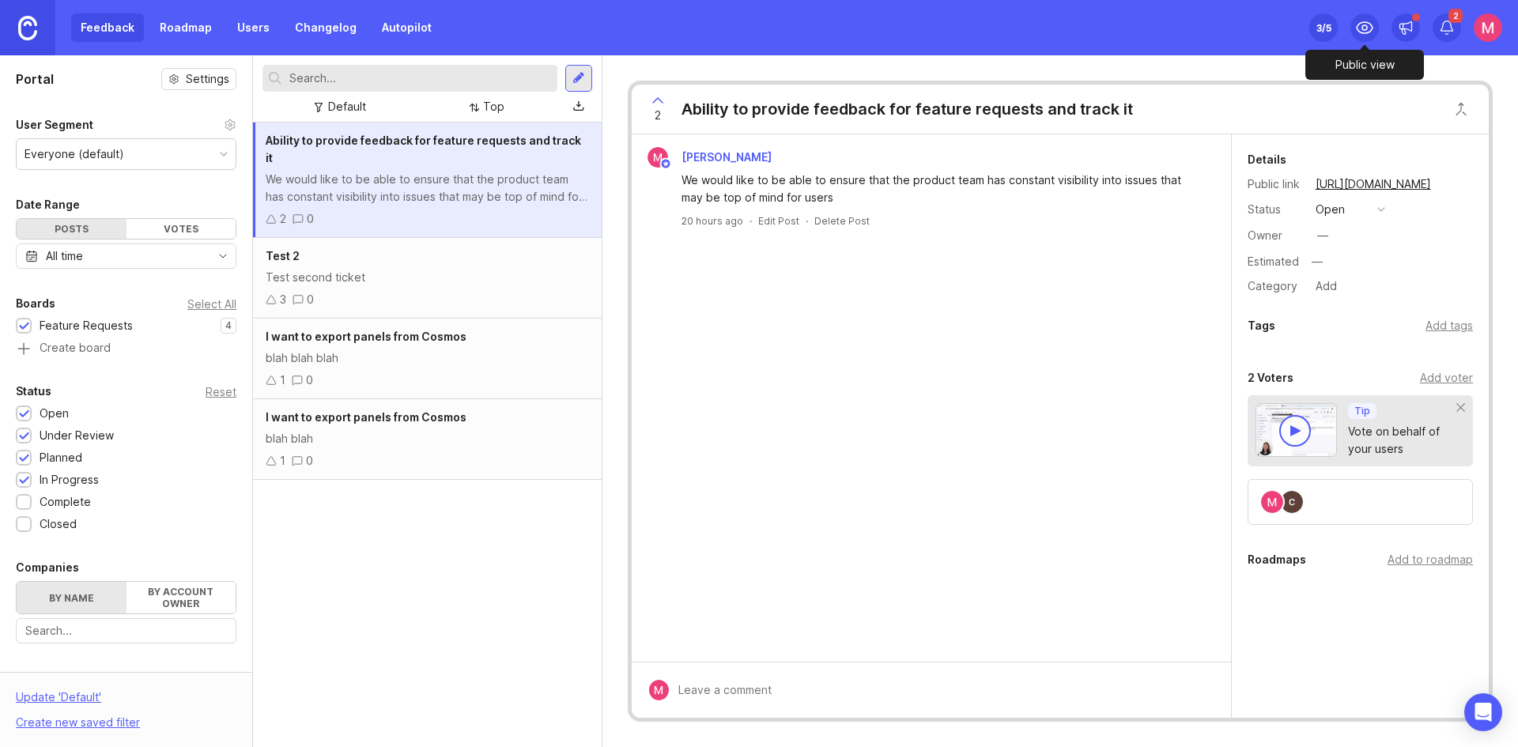
click at [1363, 26] on circle at bounding box center [1365, 27] width 5 height 5
